Goal: Information Seeking & Learning: Learn about a topic

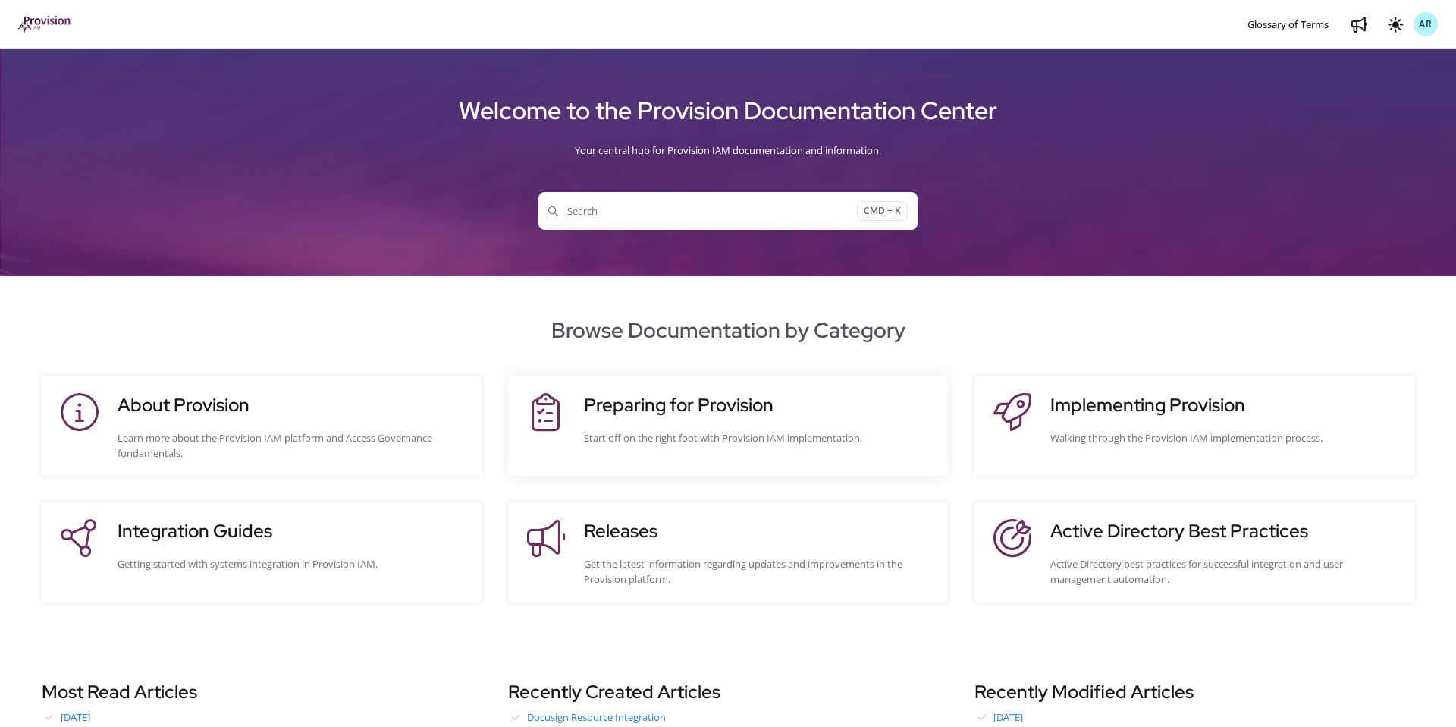
click at [665, 401] on h3 "Preparing for Provision" at bounding box center [758, 404] width 349 height 27
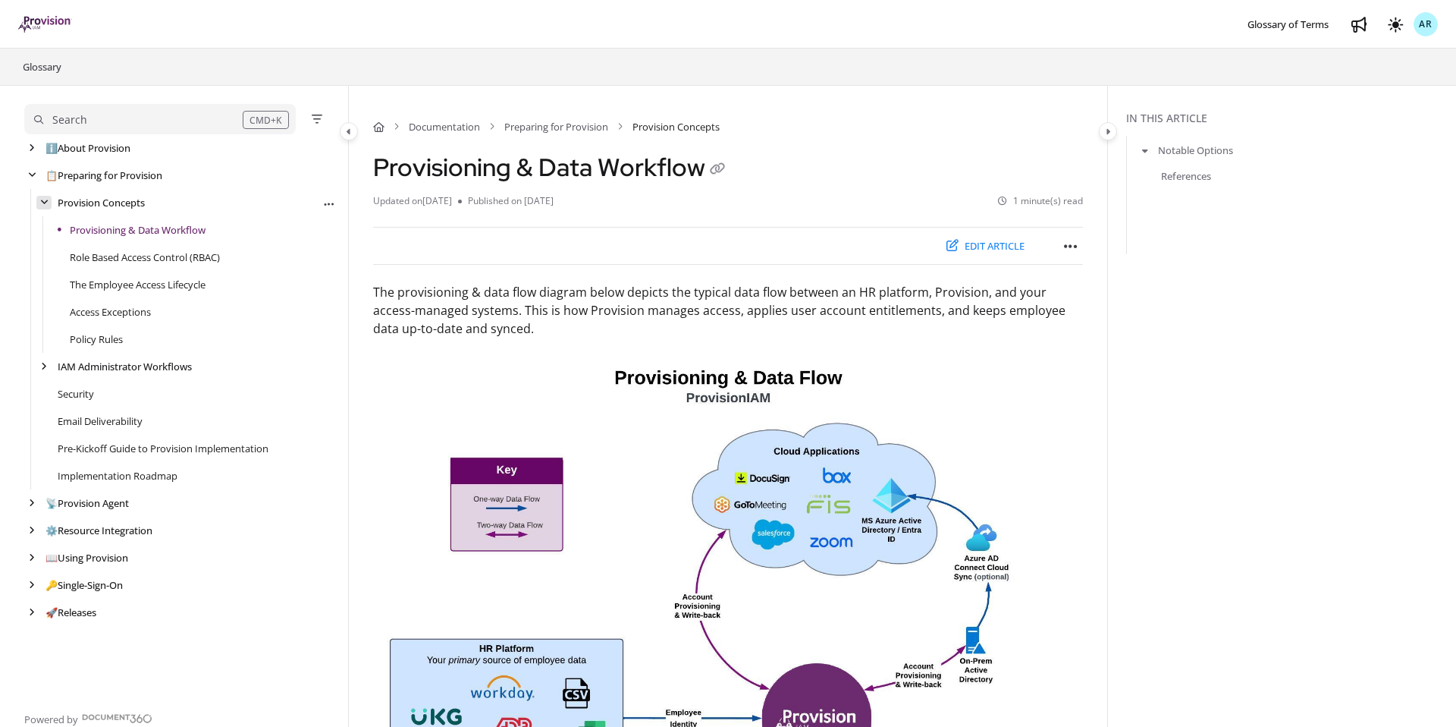
click at [44, 206] on div "arrow" at bounding box center [43, 203] width 15 height 14
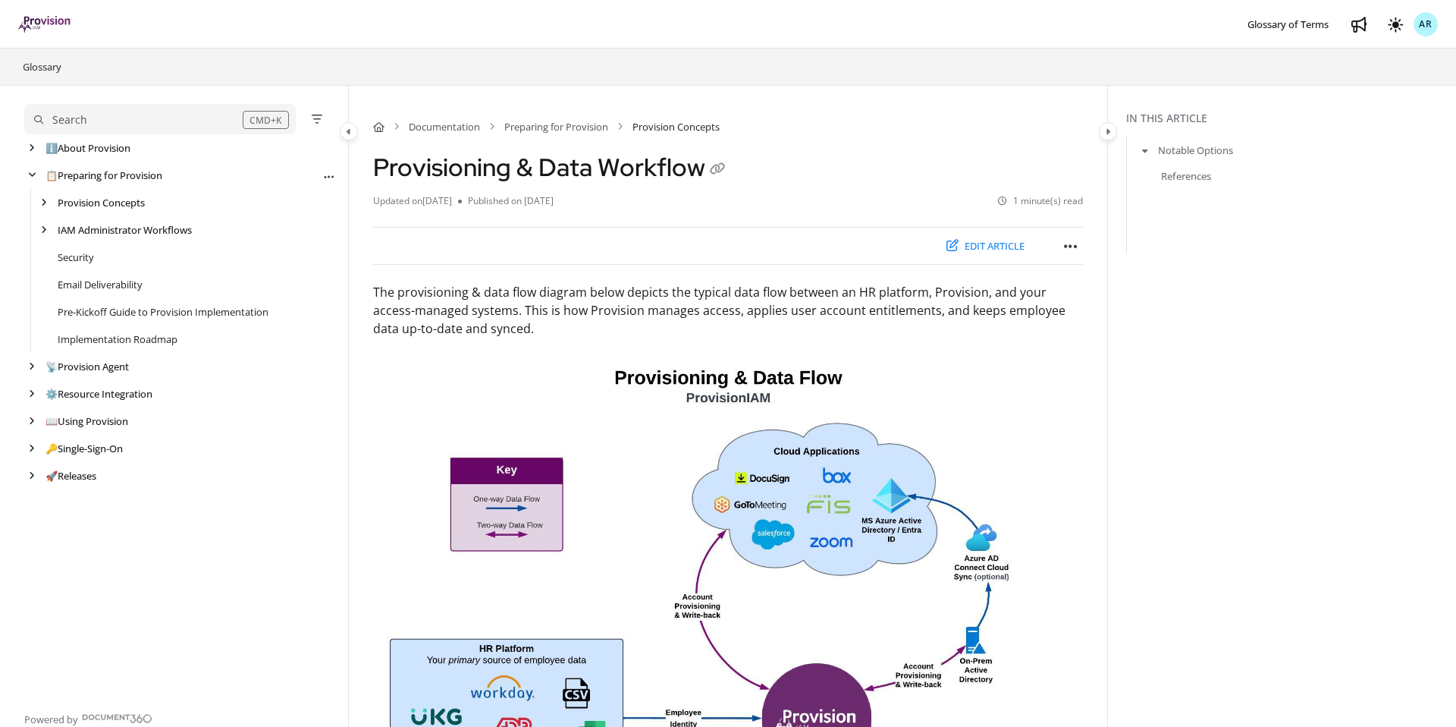
click at [37, 185] on div "📋 Preparing for Provision Export PDF" at bounding box center [180, 175] width 312 height 27
click at [33, 177] on icon "arrow" at bounding box center [32, 175] width 8 height 9
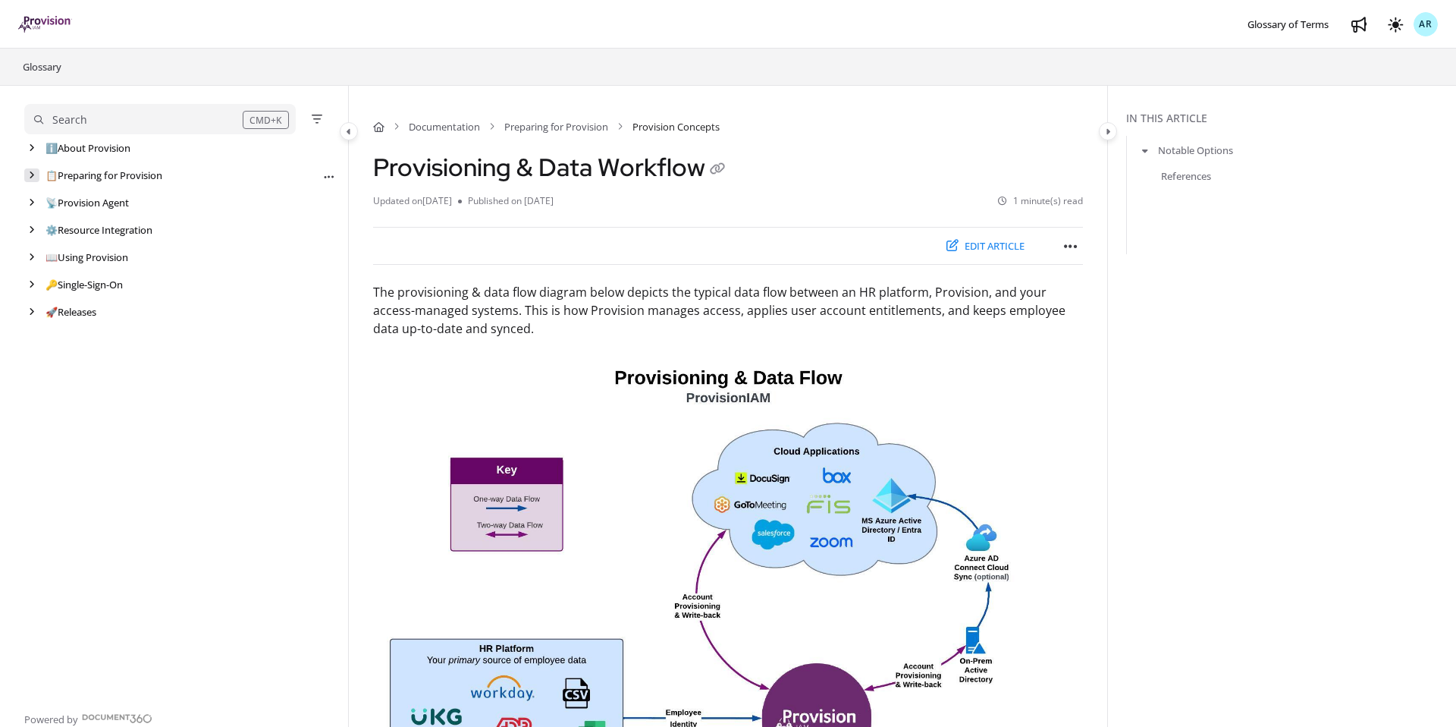
click at [33, 177] on icon "arrow" at bounding box center [32, 175] width 6 height 9
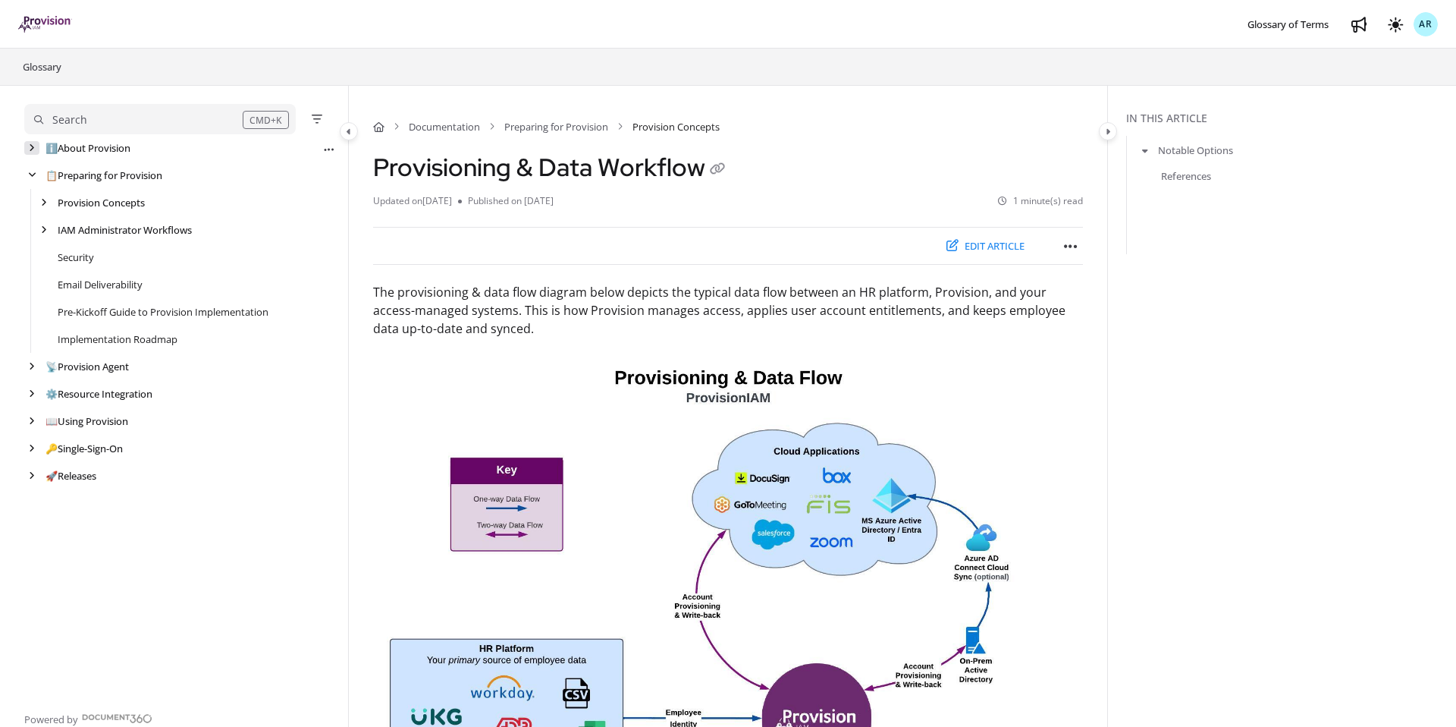
click at [33, 152] on div "arrow" at bounding box center [31, 148] width 15 height 14
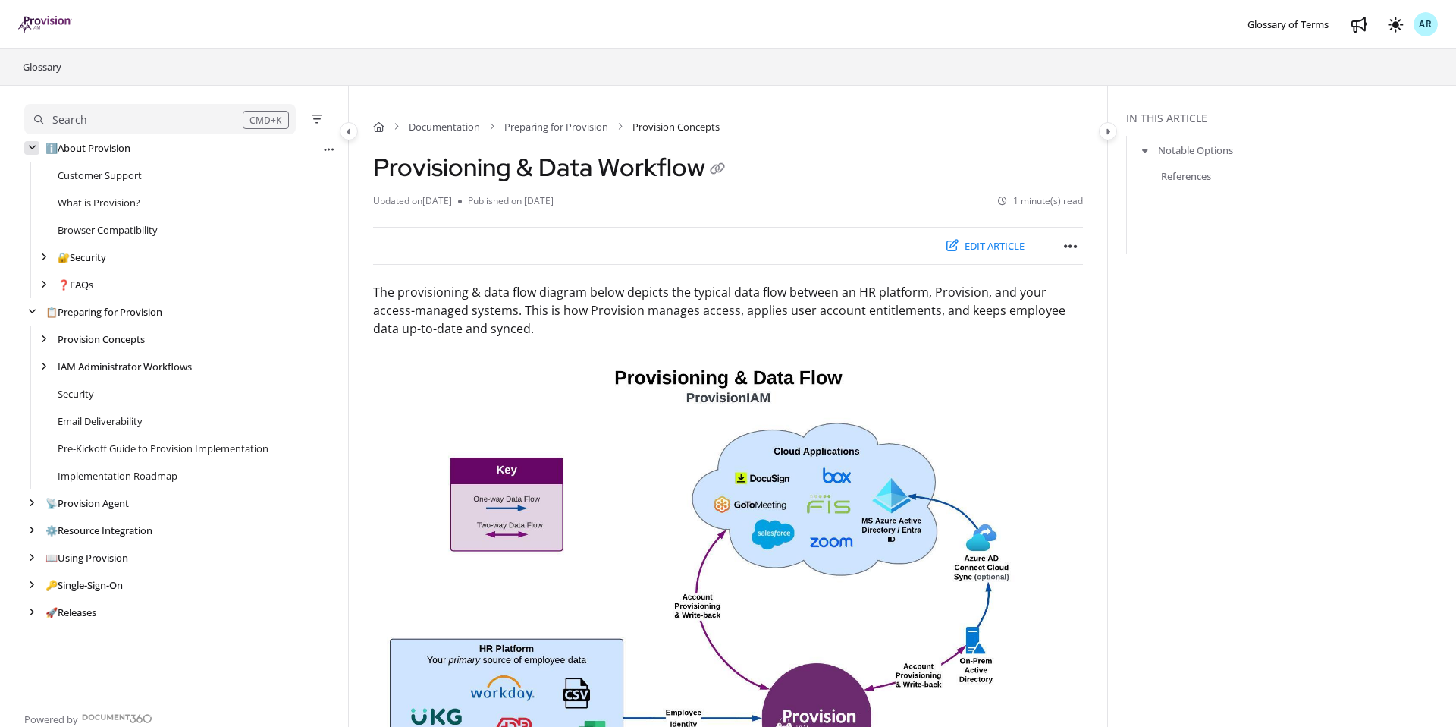
click at [33, 151] on icon "arrow" at bounding box center [32, 147] width 8 height 9
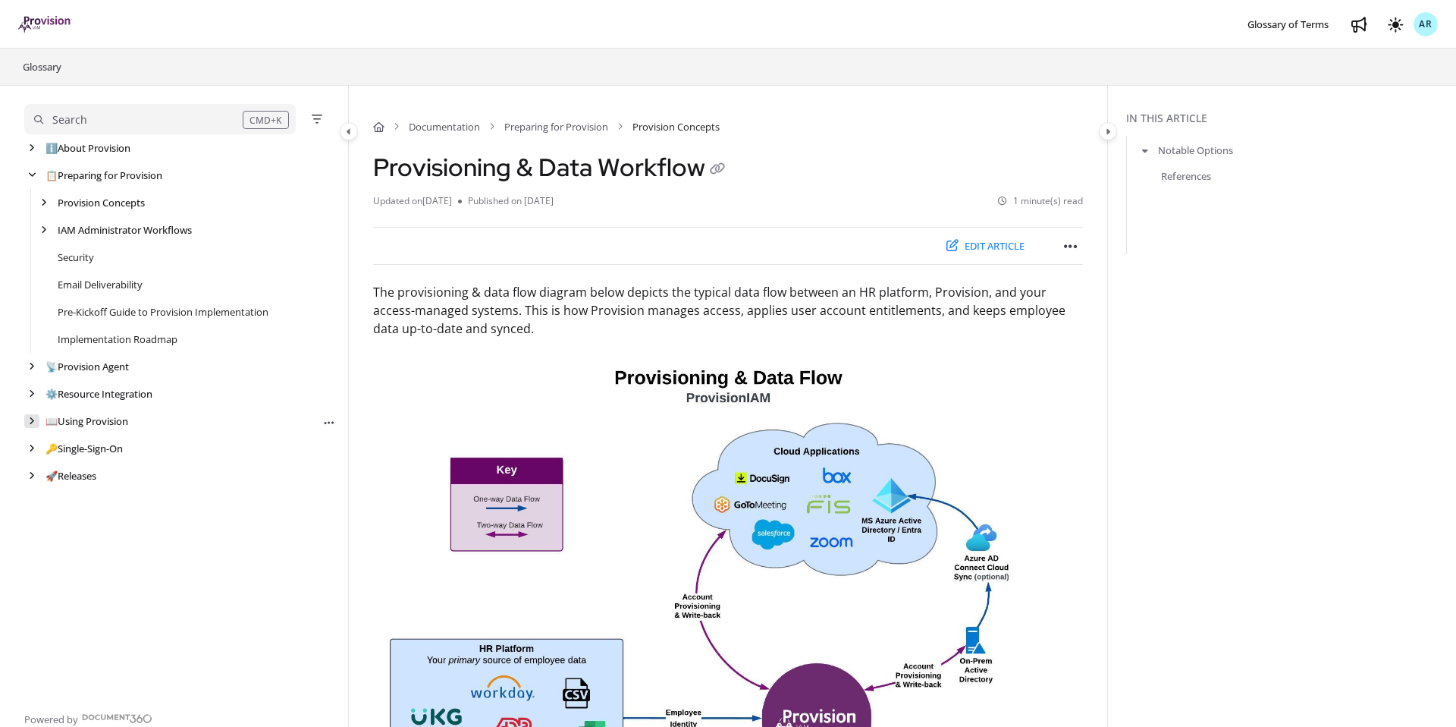
click at [33, 416] on icon "arrow" at bounding box center [32, 420] width 6 height 9
click at [33, 416] on icon "arrow" at bounding box center [32, 420] width 8 height 9
click at [31, 422] on icon "arrow" at bounding box center [32, 420] width 6 height 9
click at [45, 476] on icon "arrow" at bounding box center [44, 475] width 6 height 9
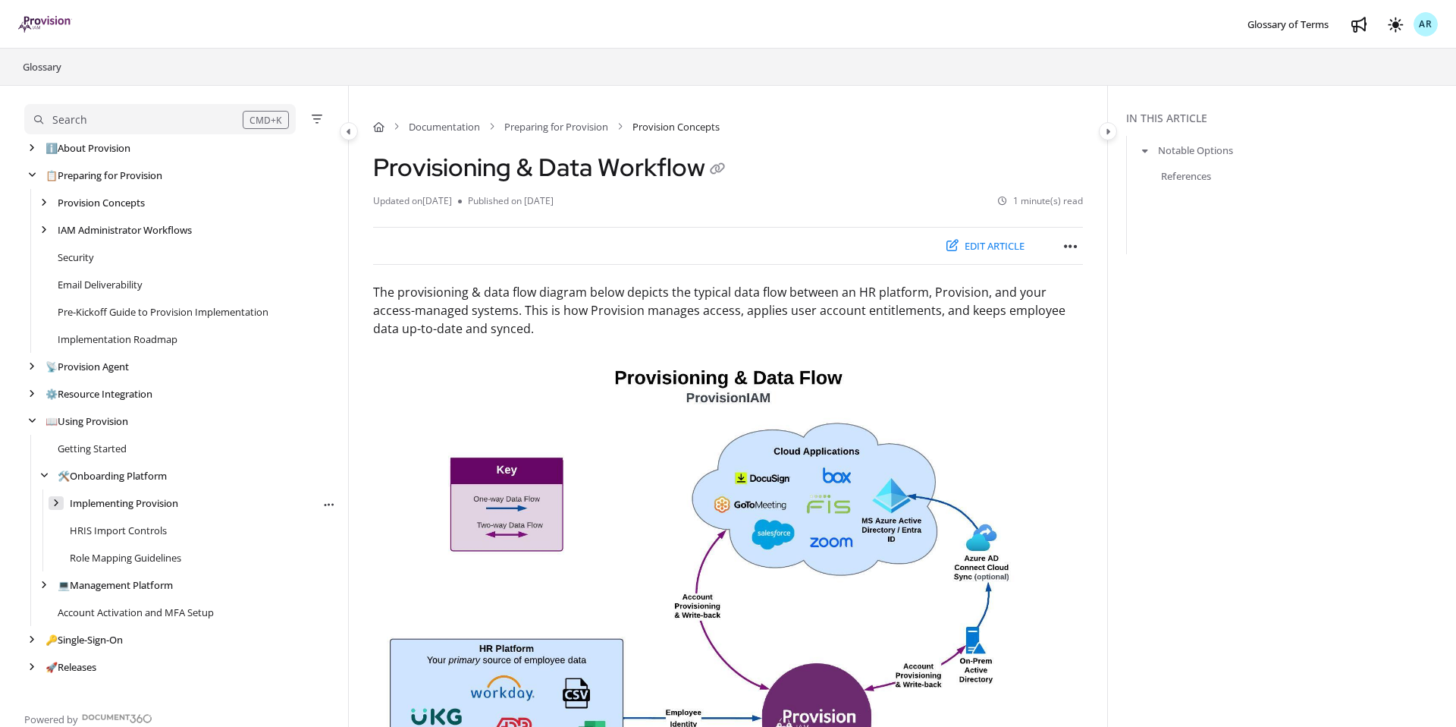
click at [53, 507] on icon "arrow" at bounding box center [56, 502] width 6 height 9
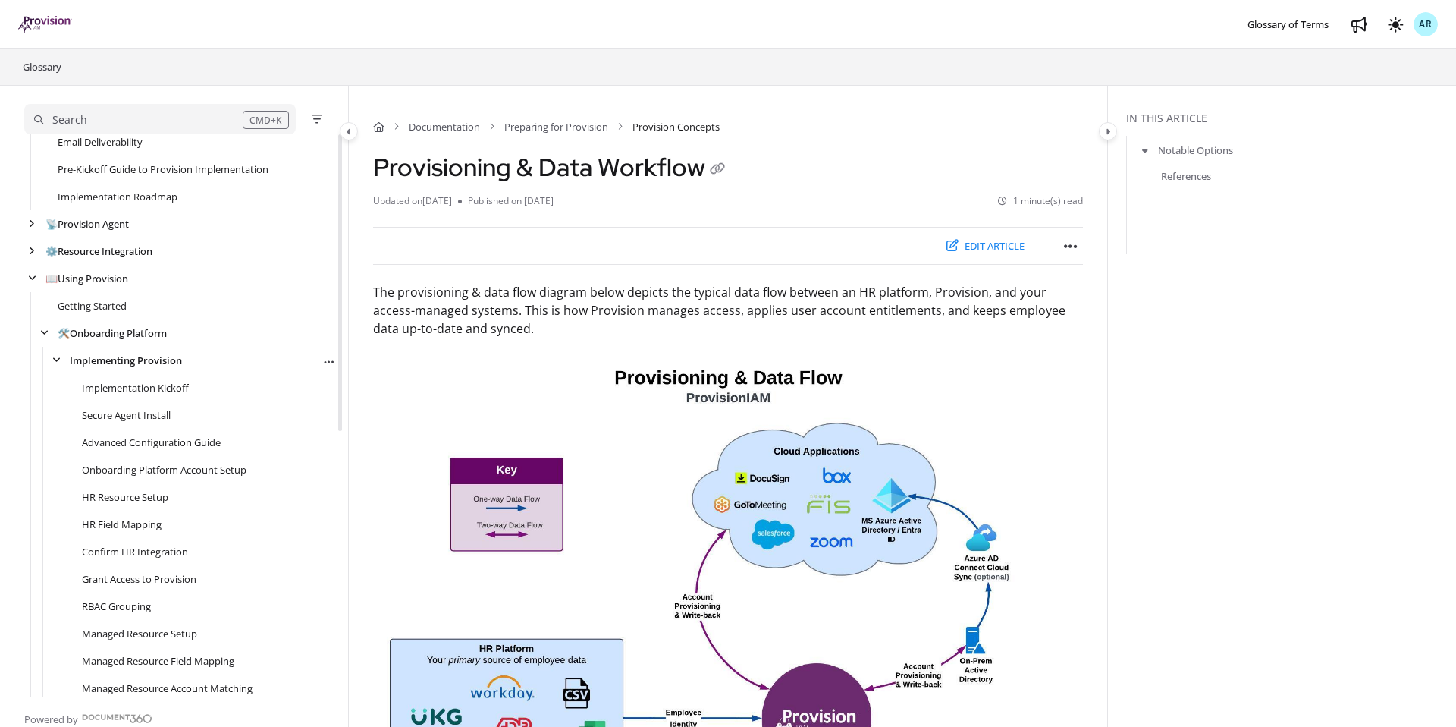
scroll to position [71, 0]
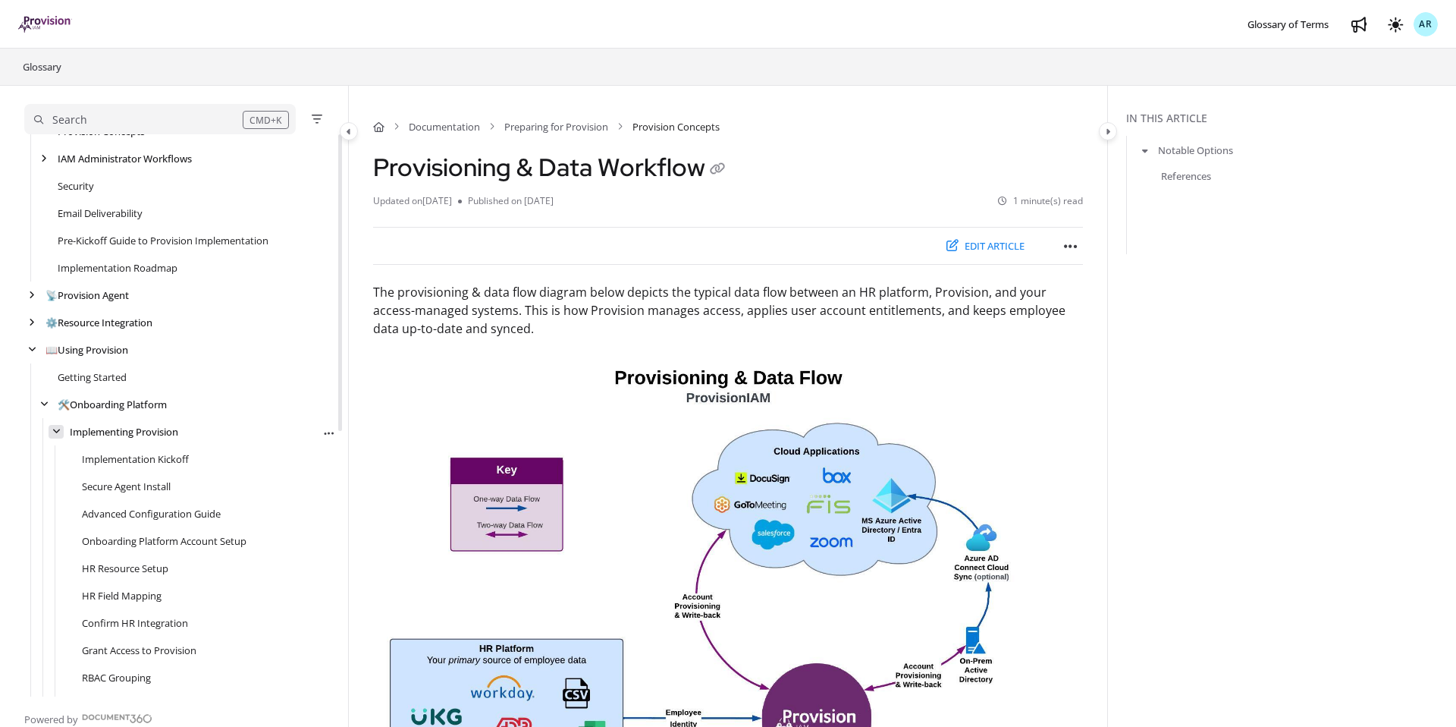
click at [62, 434] on div "arrow" at bounding box center [56, 432] width 15 height 14
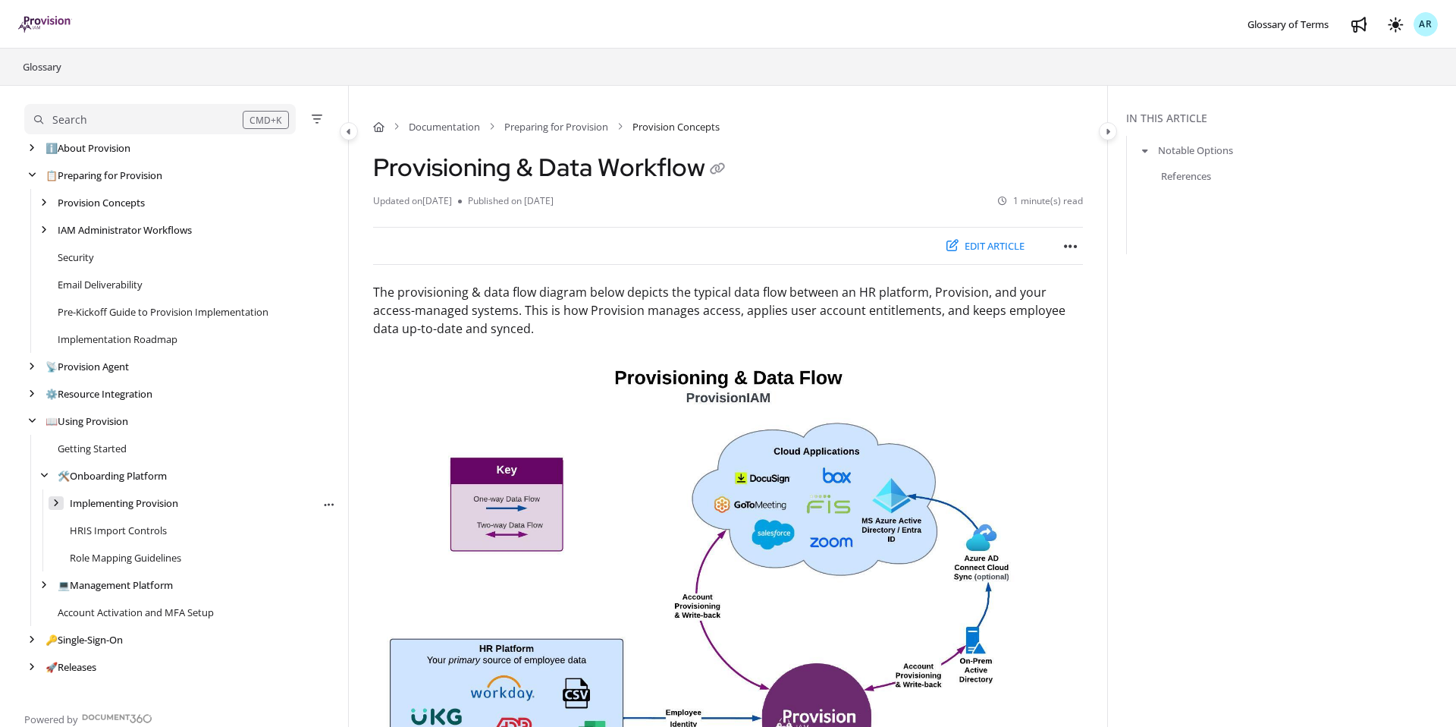
scroll to position [0, 0]
click at [33, 392] on icon "arrow" at bounding box center [32, 393] width 6 height 9
click at [83, 444] on link "🤝 Connectors" at bounding box center [90, 448] width 65 height 15
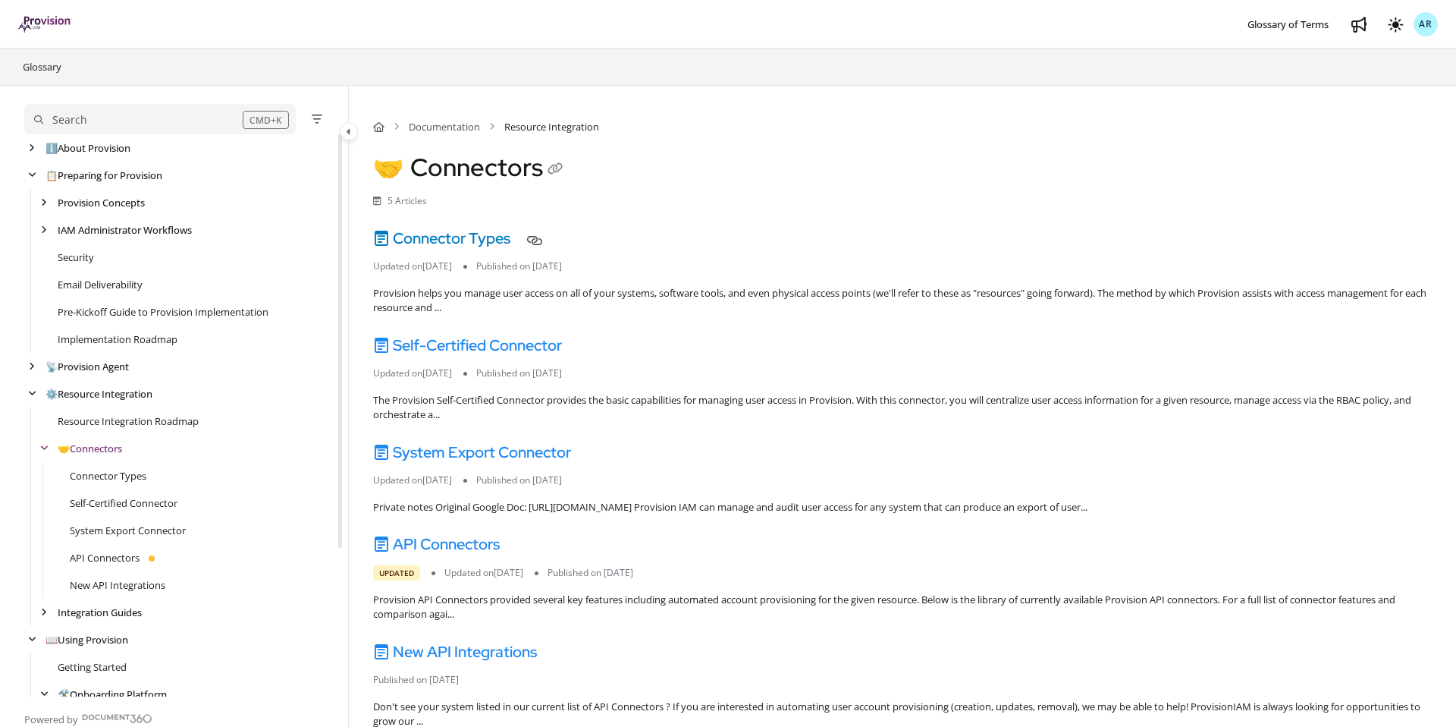
click at [440, 243] on link "Connector Types" at bounding box center [441, 238] width 137 height 20
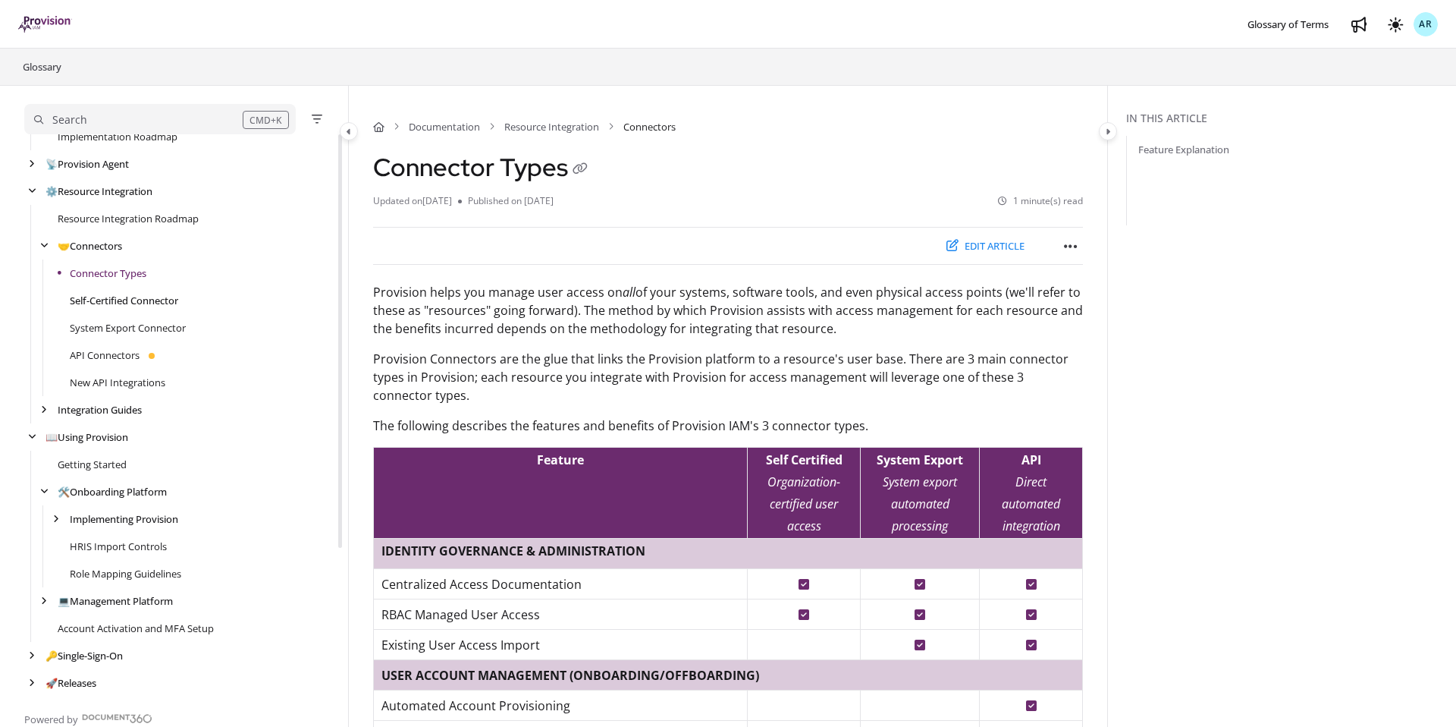
click at [130, 305] on link "Self-Certified Connector" at bounding box center [124, 300] width 108 height 15
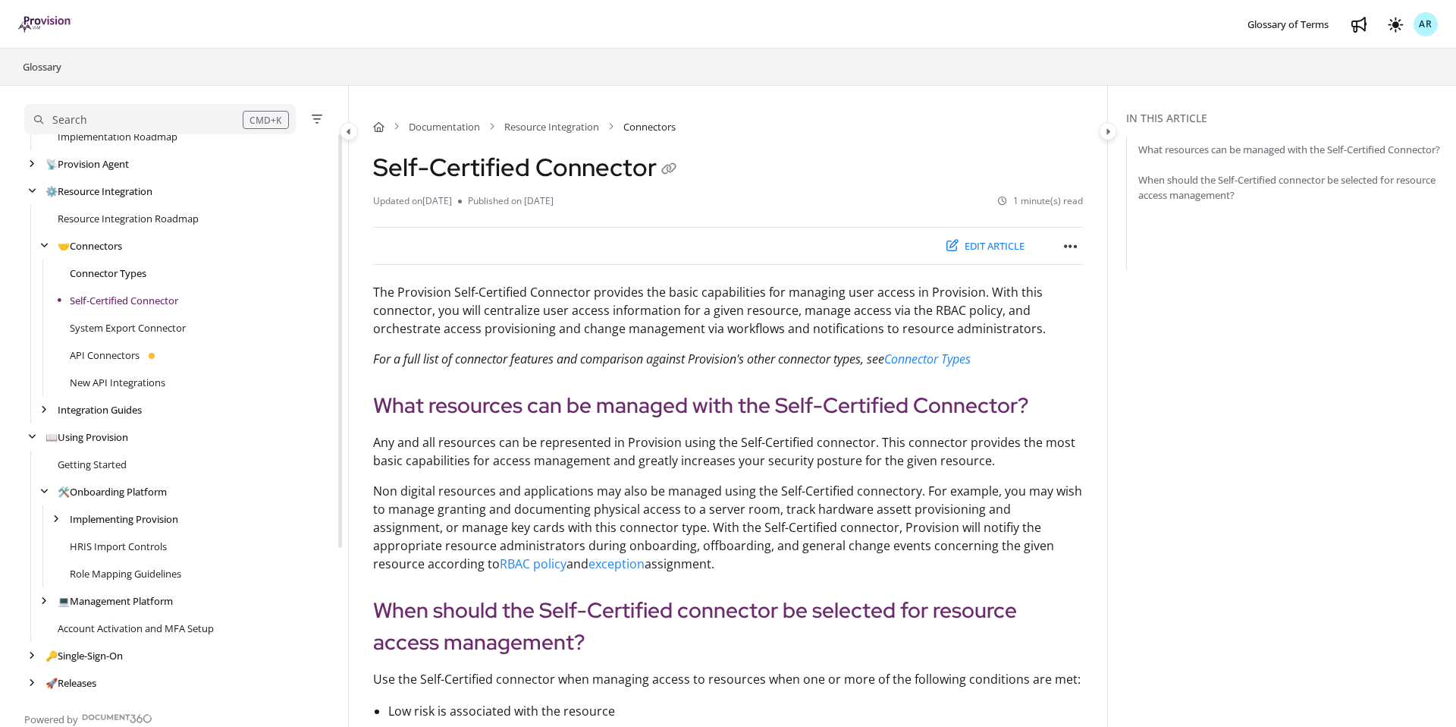
click at [104, 275] on link "Connector Types" at bounding box center [108, 272] width 77 height 15
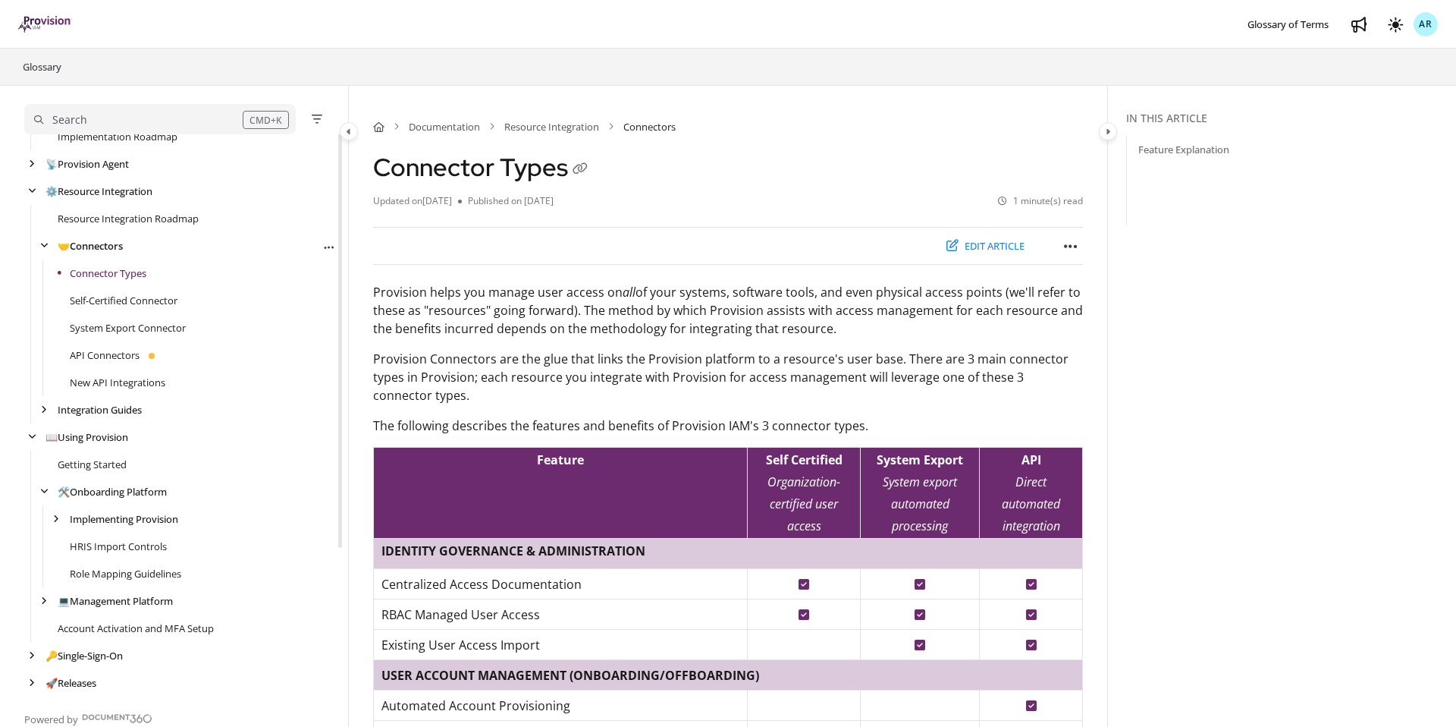
click at [99, 244] on link "🤝 Connectors" at bounding box center [90, 245] width 65 height 15
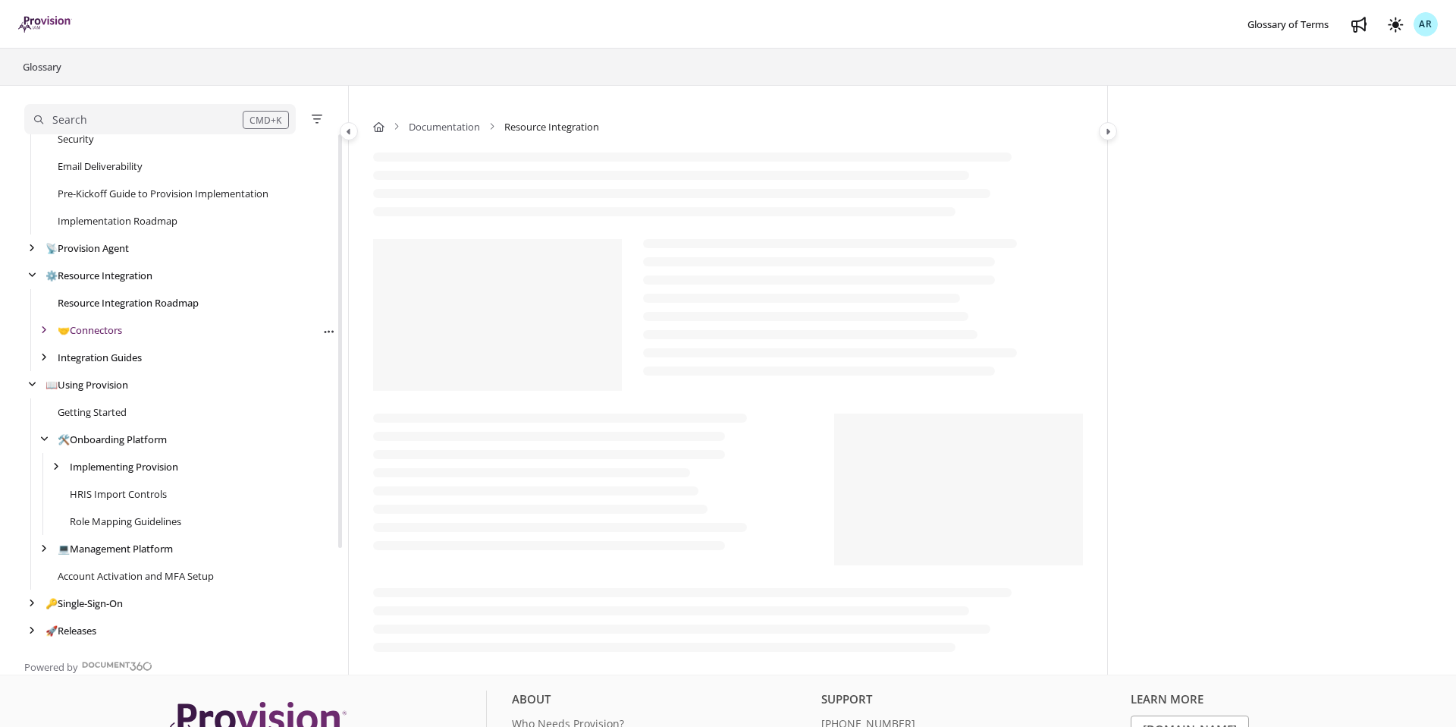
scroll to position [66, 0]
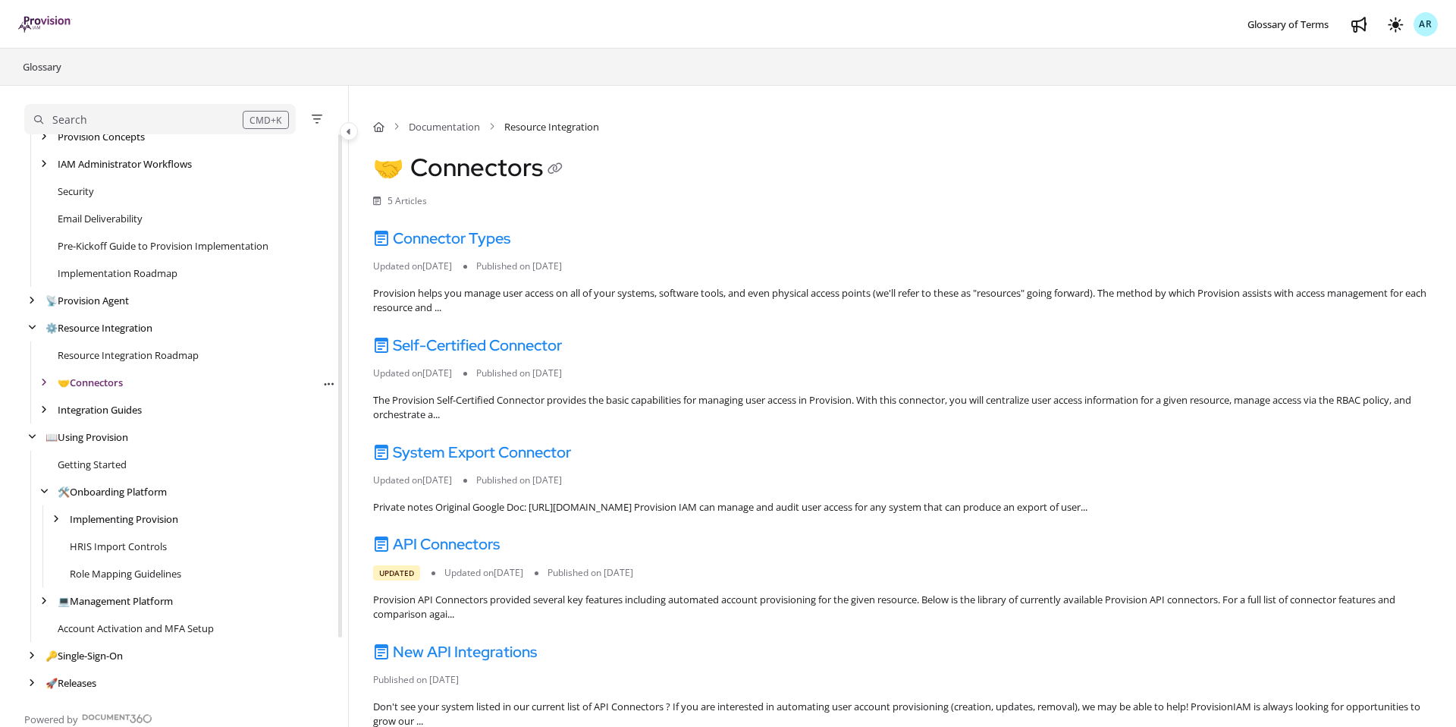
click at [105, 383] on link "🤝 Connectors" at bounding box center [90, 382] width 65 height 15
click at [471, 230] on link "Connector Types" at bounding box center [441, 238] width 137 height 20
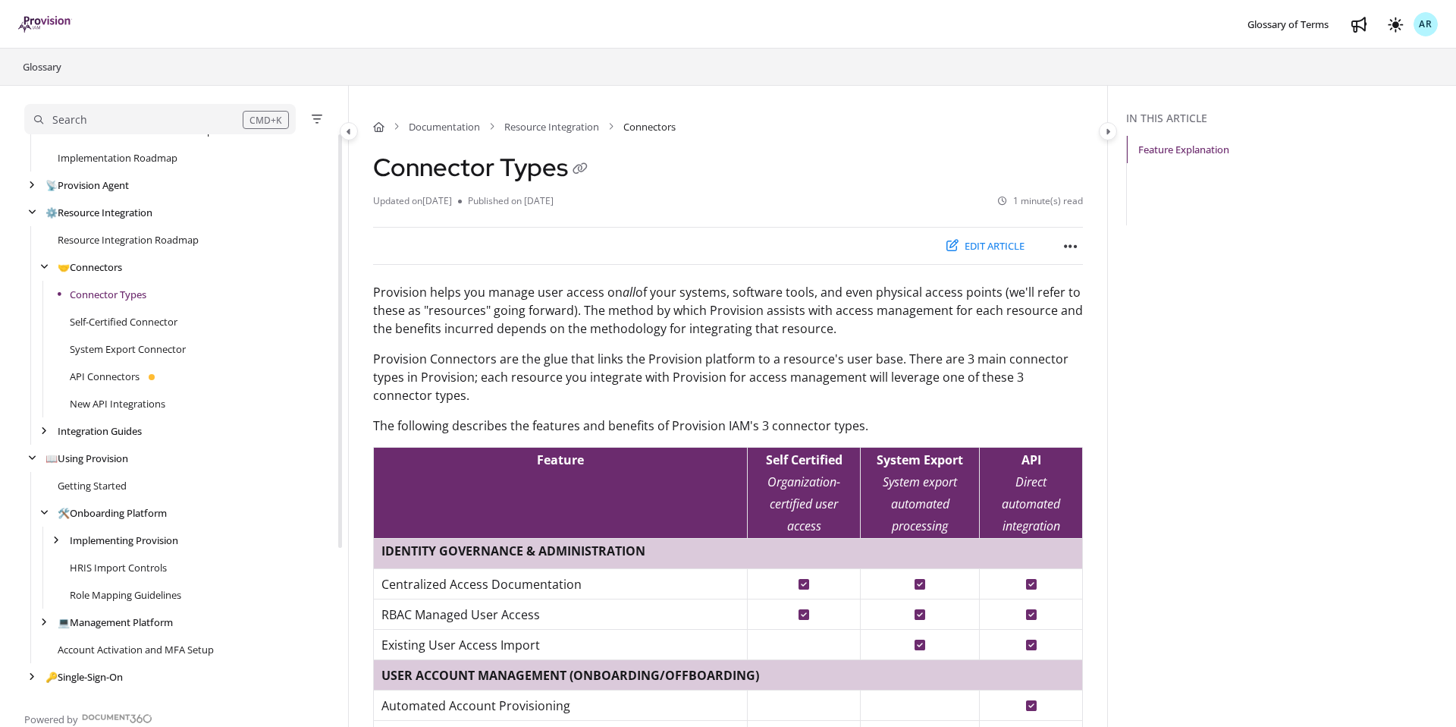
scroll to position [202, 0]
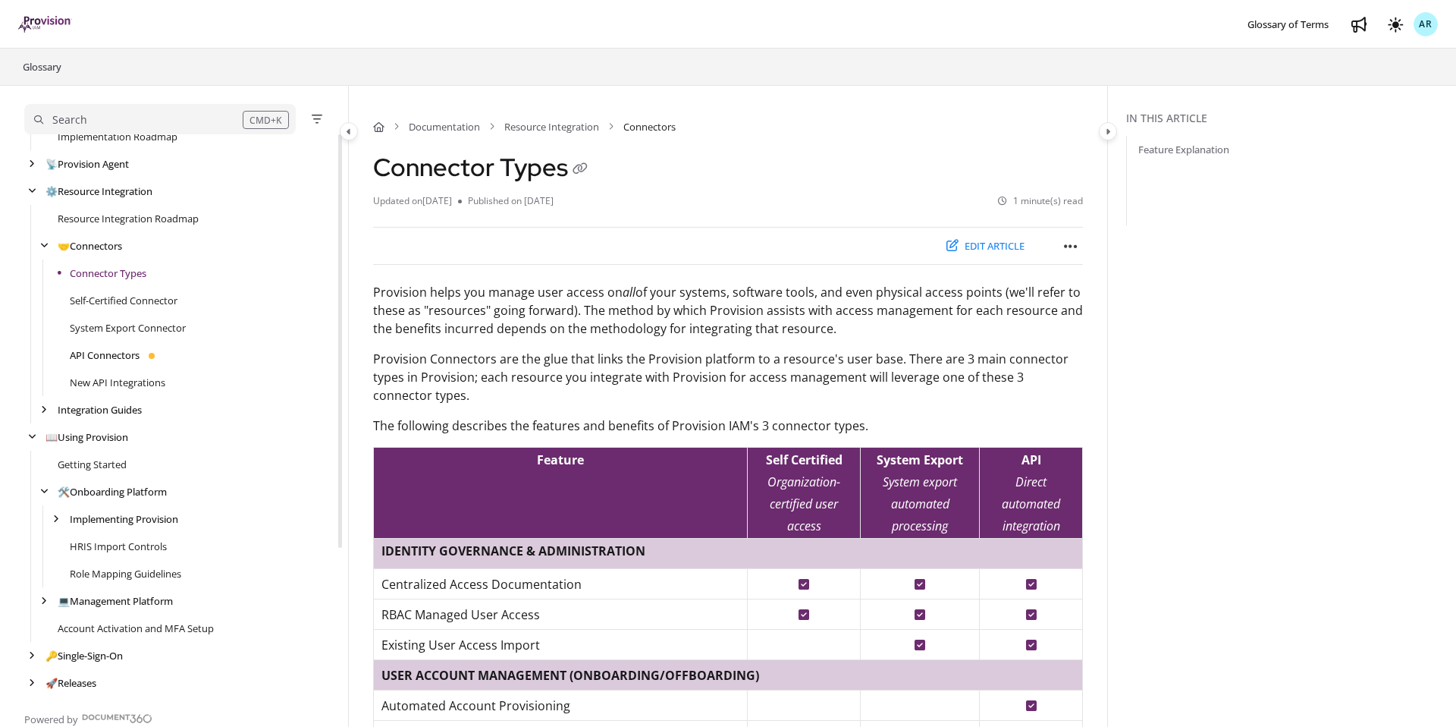
click at [100, 359] on link "API Connectors" at bounding box center [105, 354] width 70 height 15
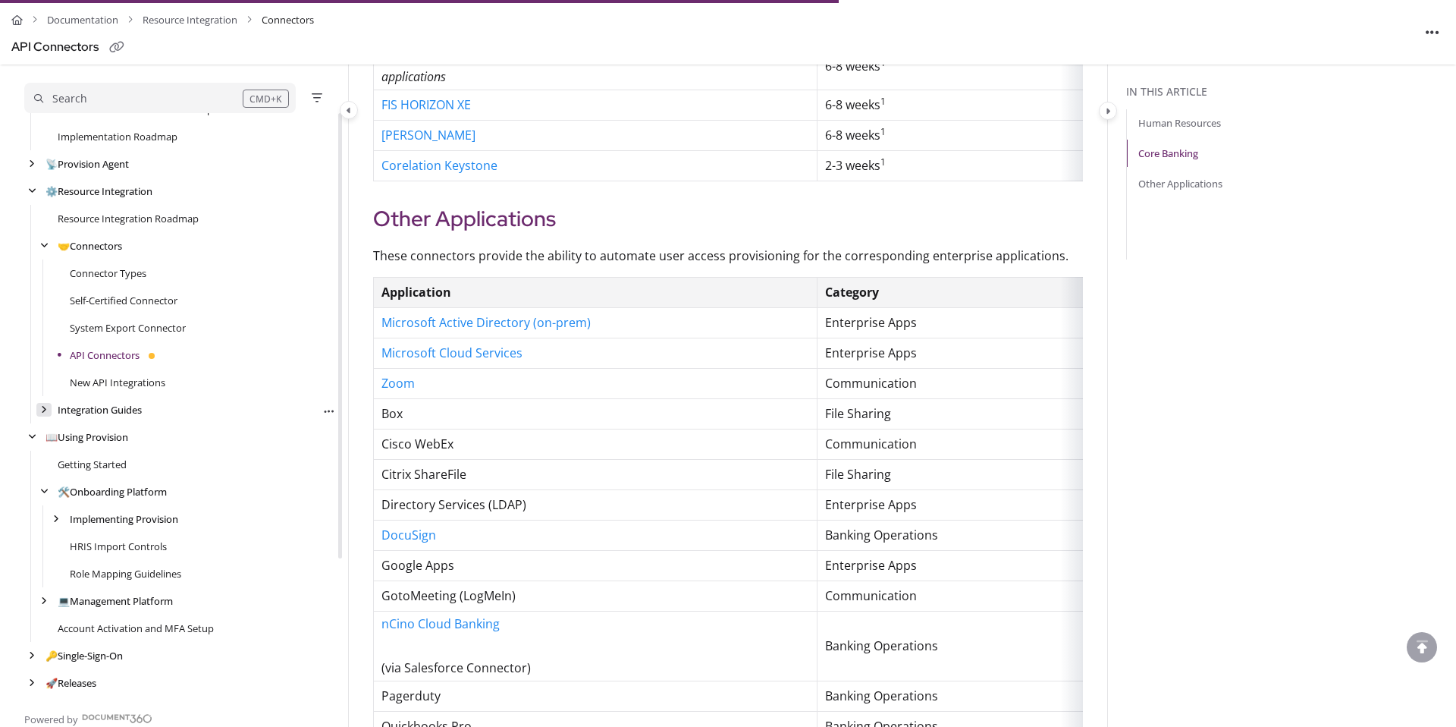
click at [38, 409] on div "arrow" at bounding box center [43, 410] width 15 height 14
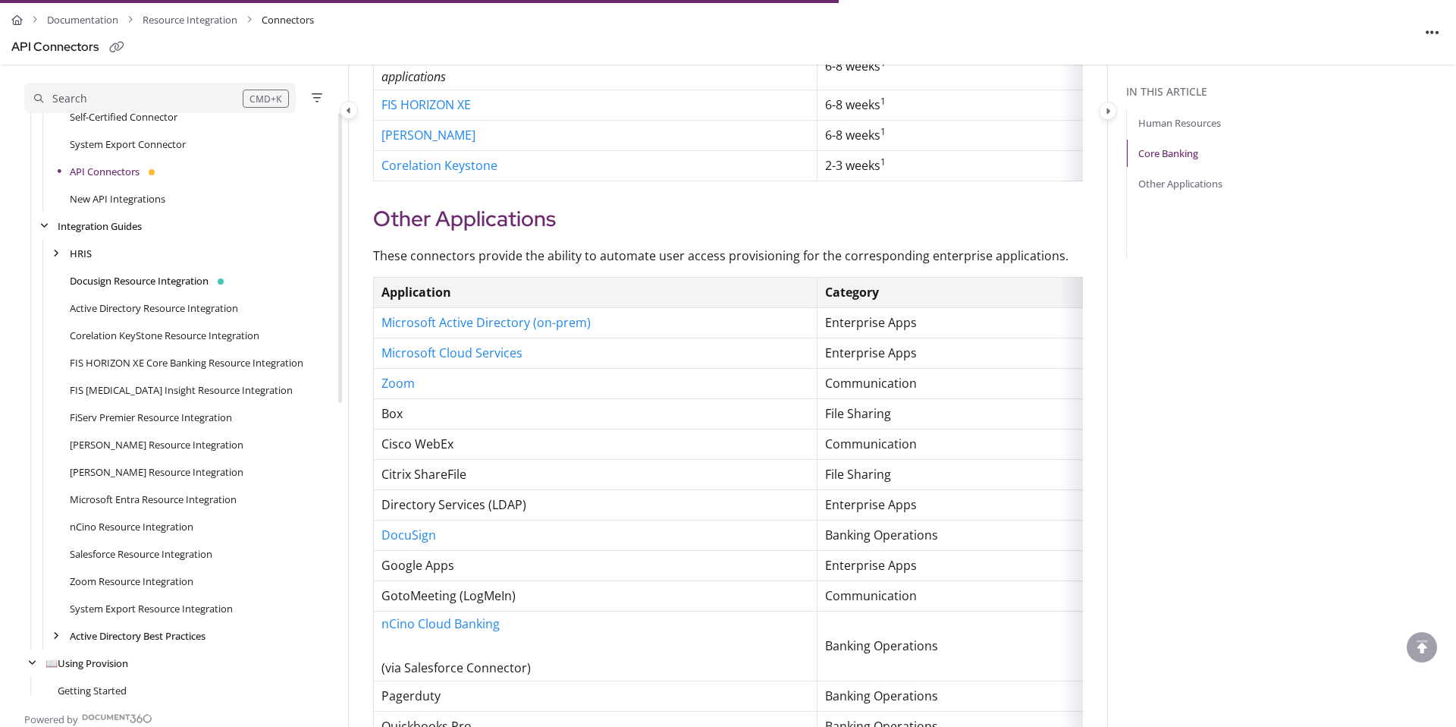
click at [137, 285] on link "Docusign Resource Integration" at bounding box center [139, 280] width 139 height 15
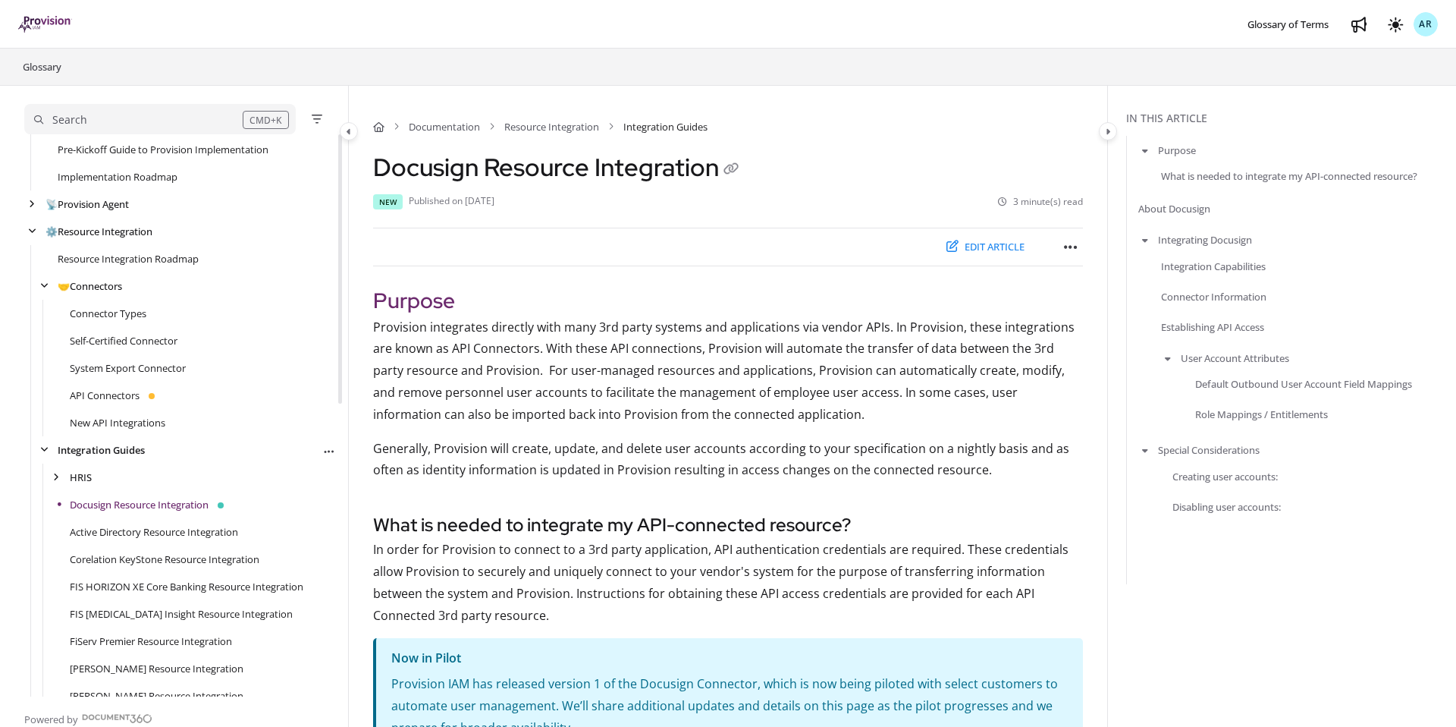
scroll to position [136, 0]
